Goal: Task Accomplishment & Management: Manage account settings

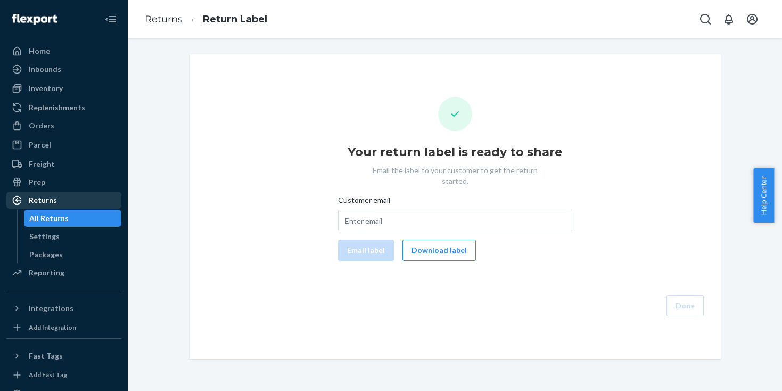
click at [73, 207] on div "Returns" at bounding box center [63, 200] width 113 height 15
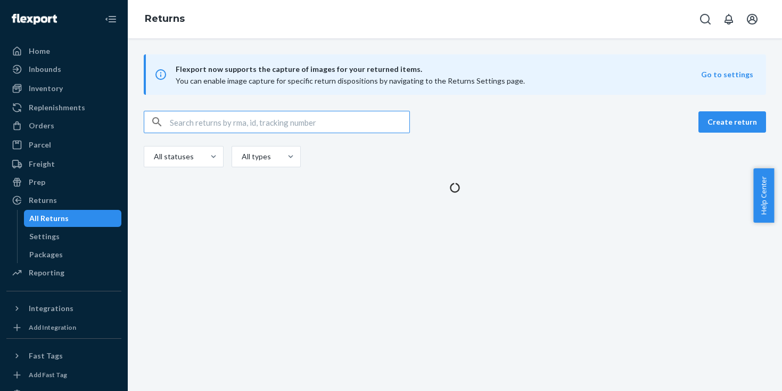
click at [66, 216] on div "All Returns" at bounding box center [48, 218] width 39 height 11
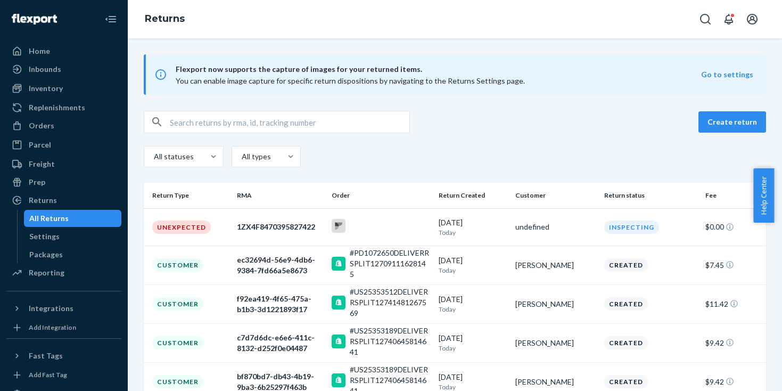
click at [692, 123] on div "Create return" at bounding box center [728, 121] width 76 height 21
click at [715, 125] on button "Create return" at bounding box center [732, 121] width 68 height 21
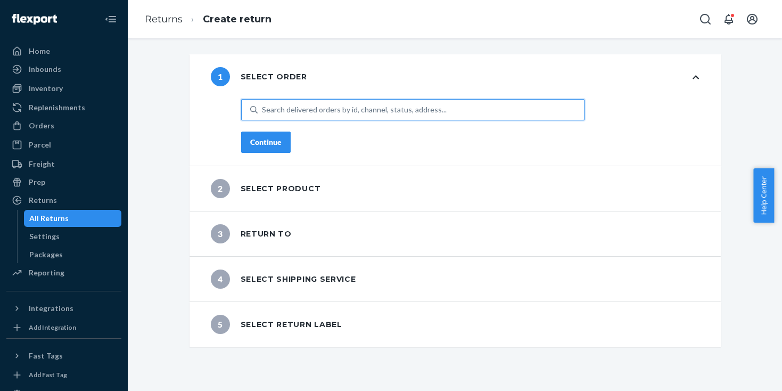
click at [356, 112] on div "Search delivered orders by id, channel, status, address..." at bounding box center [354, 109] width 185 height 11
click at [263, 112] on input "0 results available. Use Up and Down to choose options, press Enter to select t…" at bounding box center [262, 109] width 1 height 11
paste input "US25340684"
type input "US25340684"
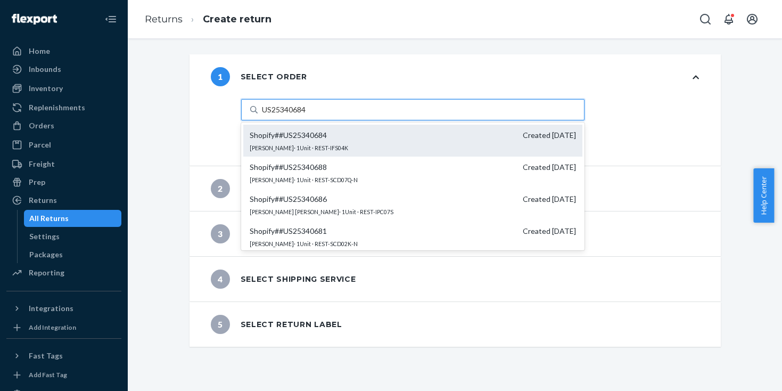
click at [275, 135] on span "Shopify # #US25340684" at bounding box center [288, 135] width 77 height 11
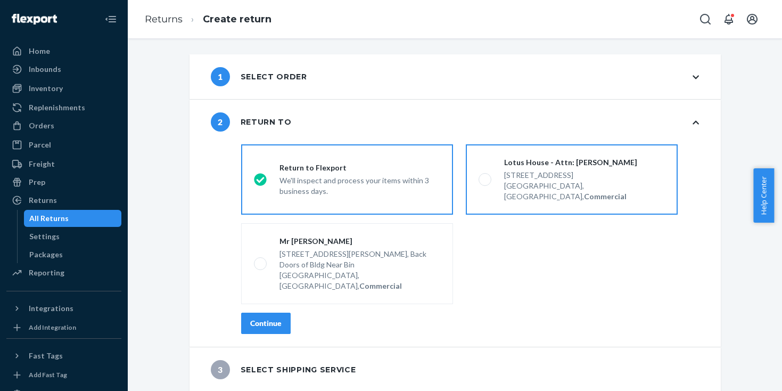
click at [539, 161] on div "Lotus House - Attn: [PERSON_NAME]" at bounding box center [584, 162] width 161 height 11
click at [485, 176] on input "Lotus House - Attn: [PERSON_NAME] [STREET_ADDRESS], Commercial" at bounding box center [482, 179] width 7 height 7
radio input "true"
click at [381, 174] on div "We'll inspect and process your items within 3 business days." at bounding box center [359, 184] width 161 height 23
click at [261, 176] on input "Return to Flexport We'll inspect and process your items within 3 business days." at bounding box center [257, 179] width 7 height 7
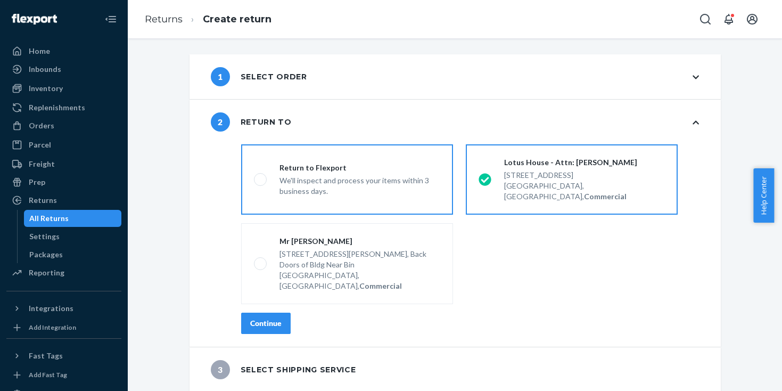
radio input "true"
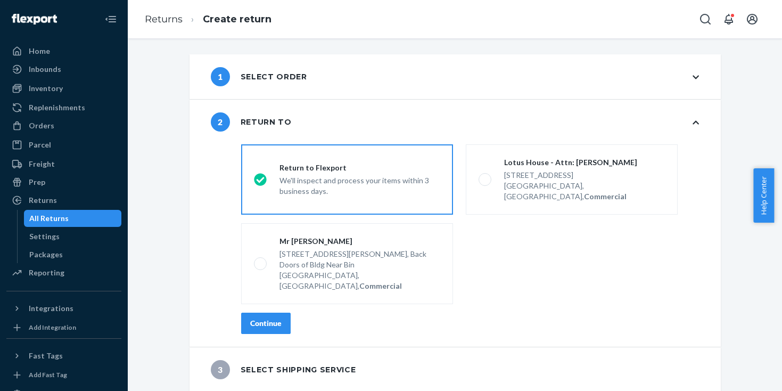
click at [264, 307] on div "destinationsRadioGroup Return to Flexport We'll inspect and process your items …" at bounding box center [470, 243] width 500 height 207
click at [268, 318] on div "Continue" at bounding box center [265, 323] width 31 height 11
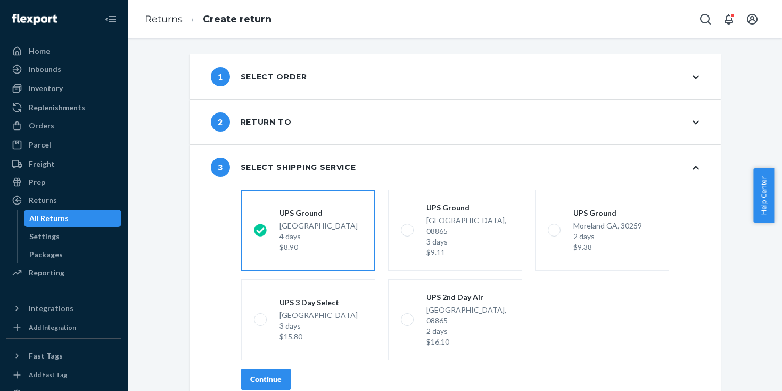
click at [273, 374] on div "Continue" at bounding box center [265, 379] width 31 height 11
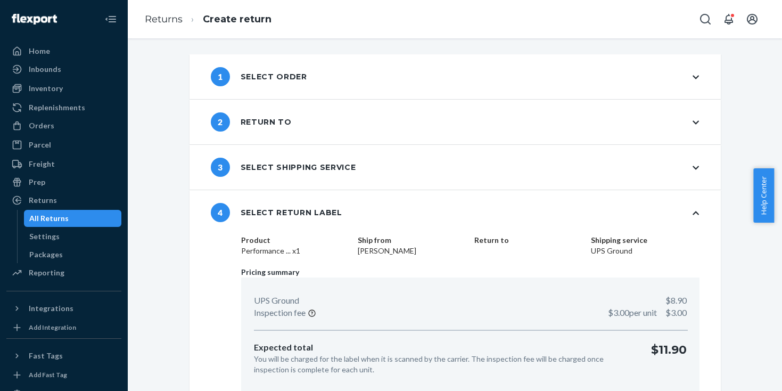
scroll to position [43, 0]
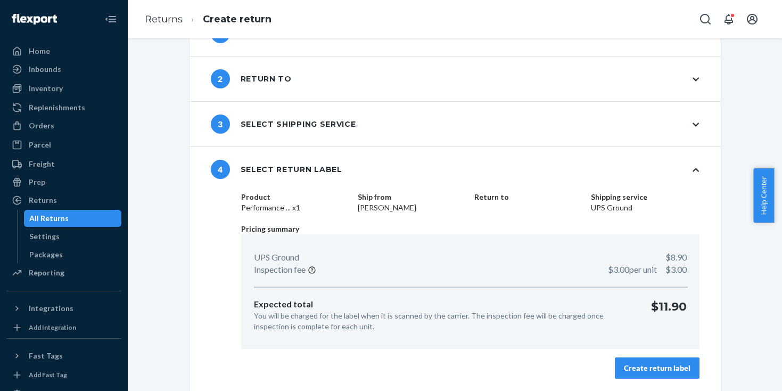
click at [632, 367] on div "Create return label" at bounding box center [657, 368] width 67 height 11
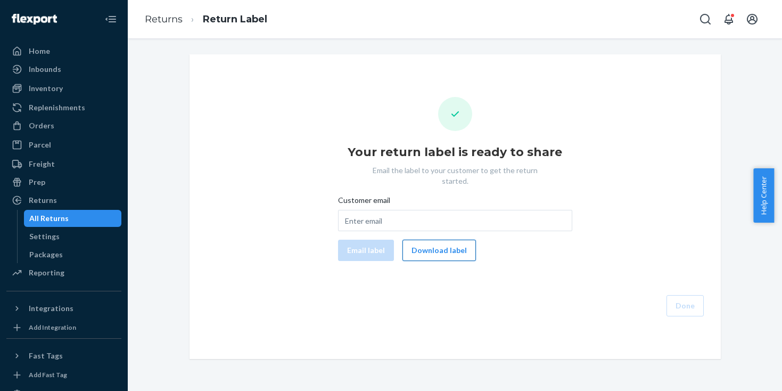
click at [430, 240] on button "Download label" at bounding box center [438, 250] width 73 height 21
